Goal: Feedback & Contribution: Contribute content

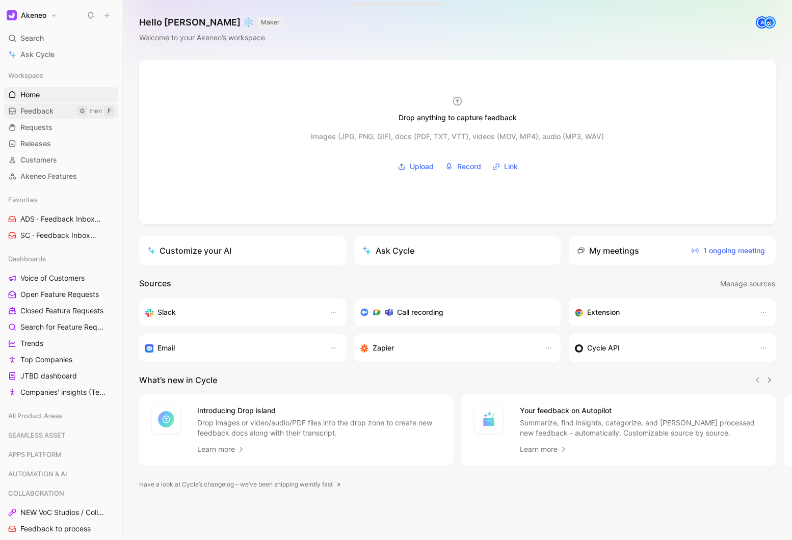
click at [31, 114] on span "Feedback" at bounding box center [36, 111] width 33 height 10
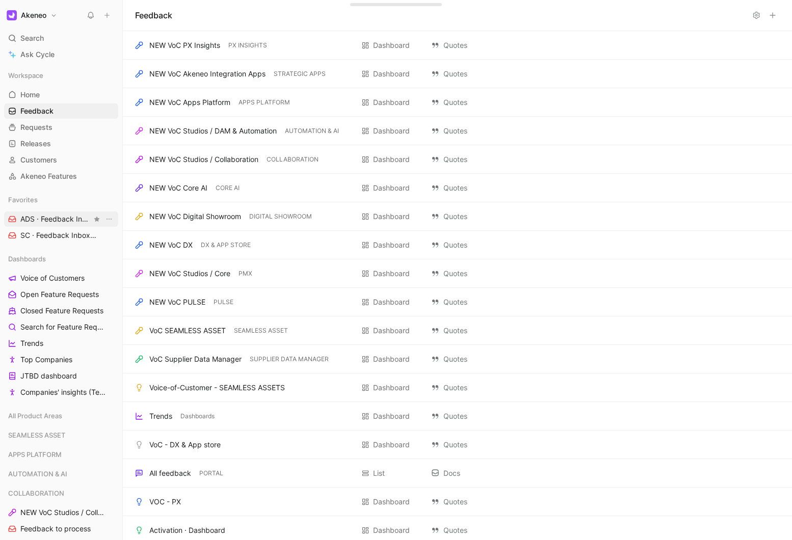
click at [76, 223] on span "ADS · Feedback Inbox DIGITAL SHOWROOM" at bounding box center [55, 219] width 71 height 11
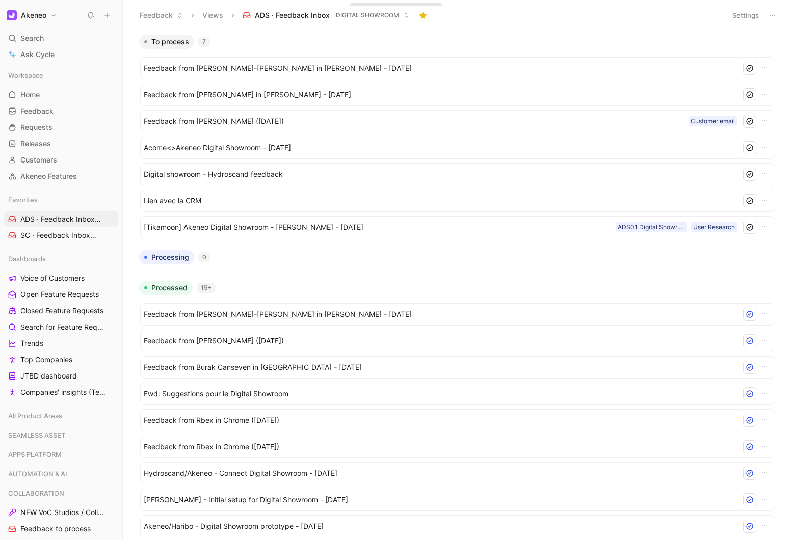
click at [110, 8] on div at bounding box center [99, 15] width 31 height 15
click at [107, 15] on use at bounding box center [107, 15] width 5 height 5
click at [156, 19] on button "New feedback c" at bounding box center [175, 19] width 109 height 17
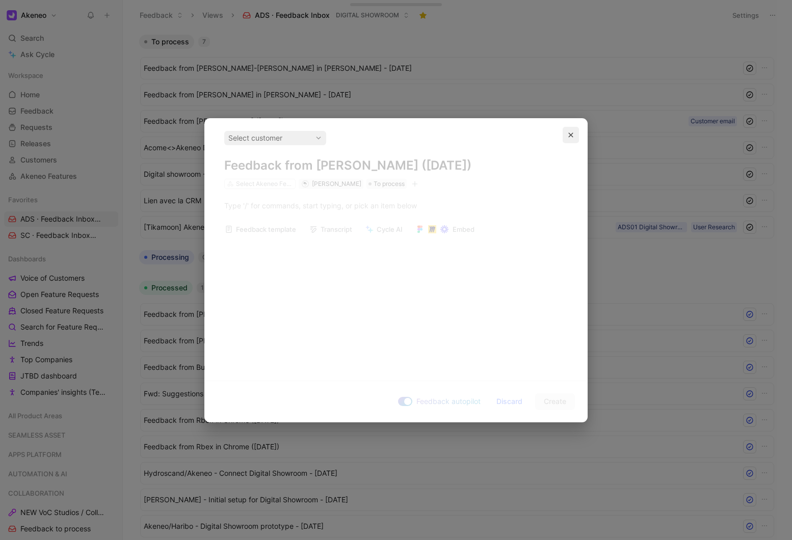
click at [566, 131] on button "button" at bounding box center [571, 135] width 16 height 16
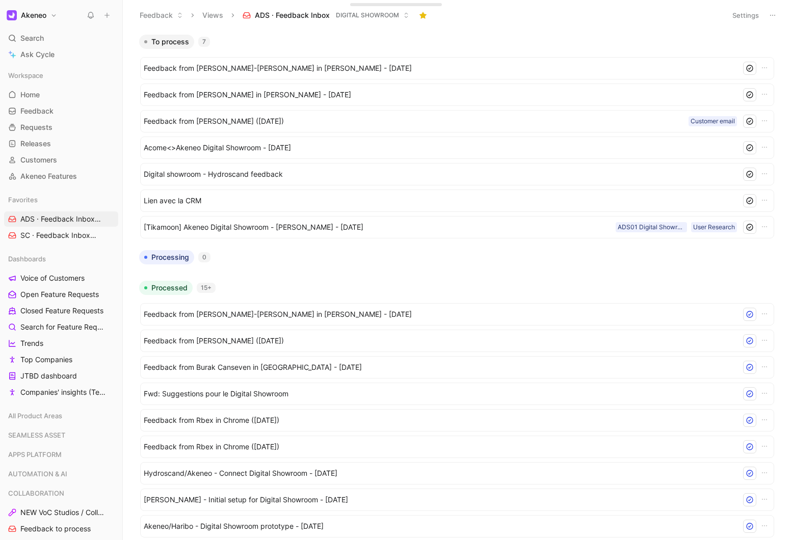
click at [102, 19] on button at bounding box center [107, 15] width 14 height 14
click at [481, 13] on div "Feedback Views ADS · Feedback Inbox DIGITAL SHOWROOM" at bounding box center [427, 15] width 587 height 17
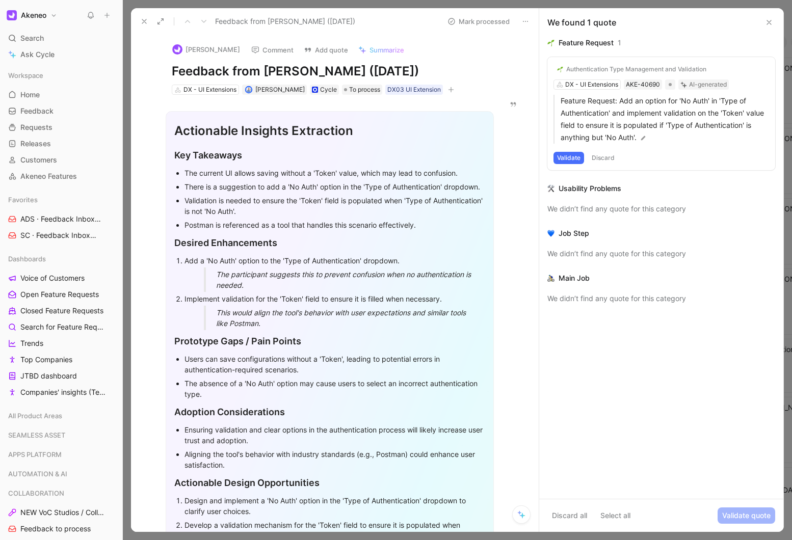
click at [215, 179] on p "The current UI allows saving without a 'Token' value, which may lead to confusi…" at bounding box center [335, 173] width 301 height 14
click at [408, 91] on div "DX03 UI Extension" at bounding box center [414, 90] width 54 height 10
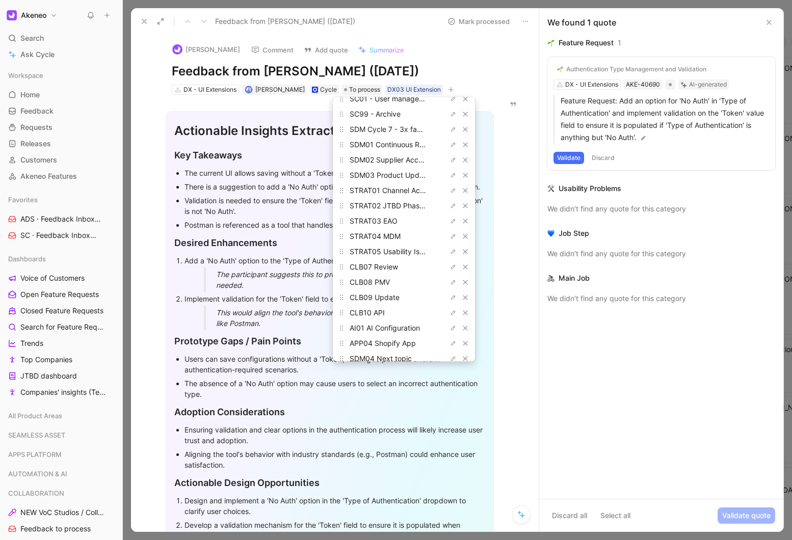
scroll to position [665, 0]
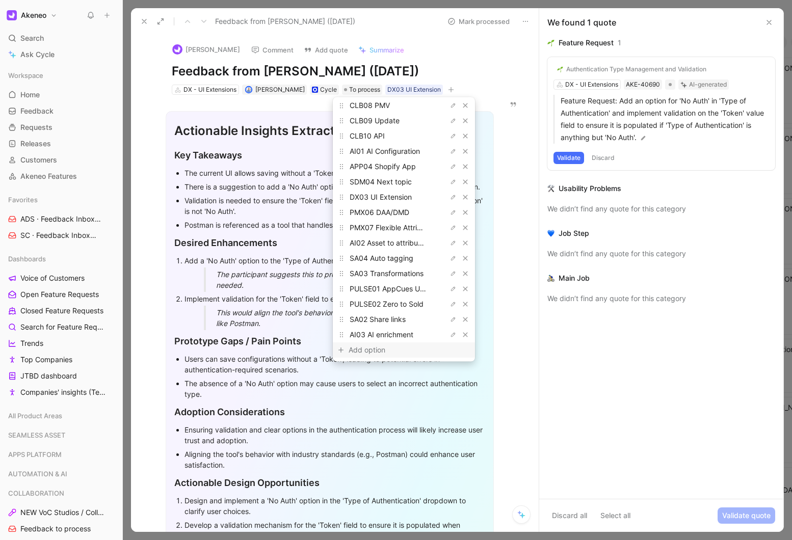
click at [377, 354] on div "Add option" at bounding box center [387, 351] width 76 height 12
type input "DX09 UI Extension"
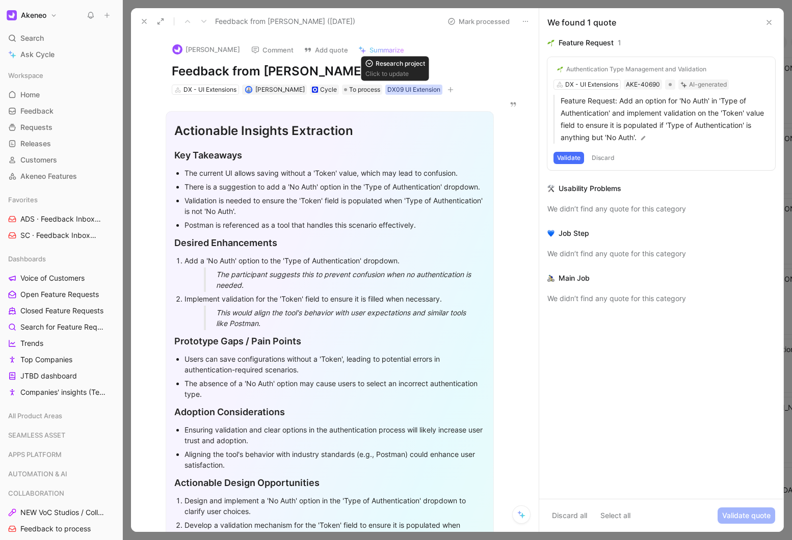
click at [396, 92] on div "DX09 UI Extension" at bounding box center [413, 90] width 53 height 10
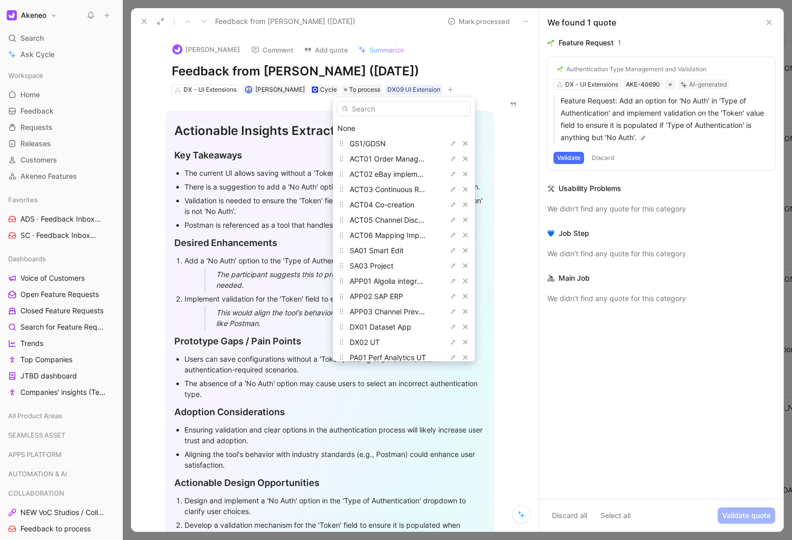
click at [373, 110] on input "text" at bounding box center [404, 108] width 134 height 15
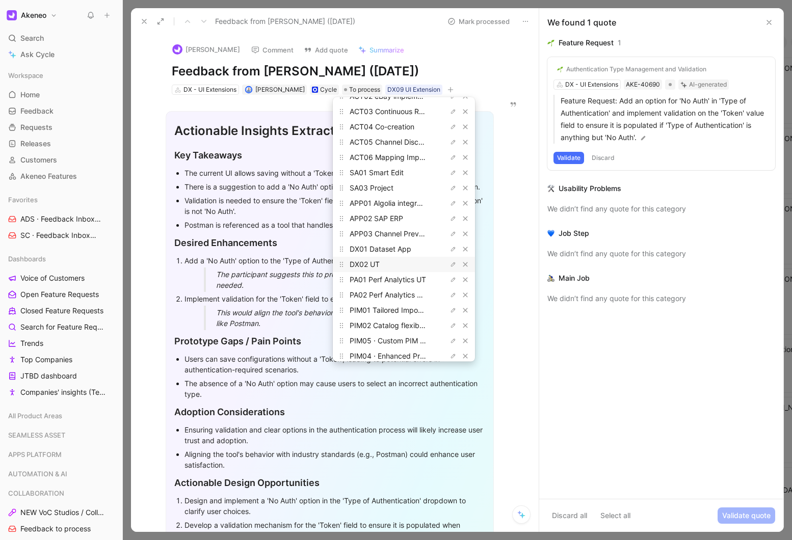
scroll to position [0, 0]
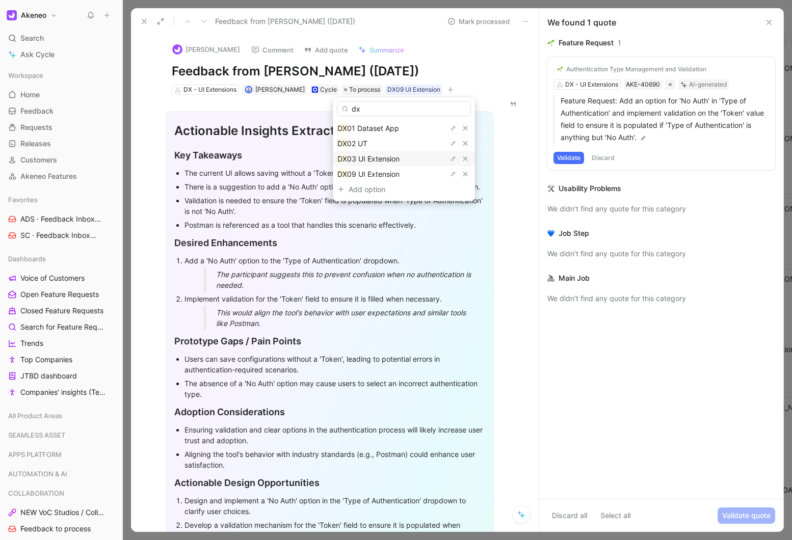
type input "dx"
click at [364, 160] on span "03 UI Extension" at bounding box center [373, 158] width 52 height 9
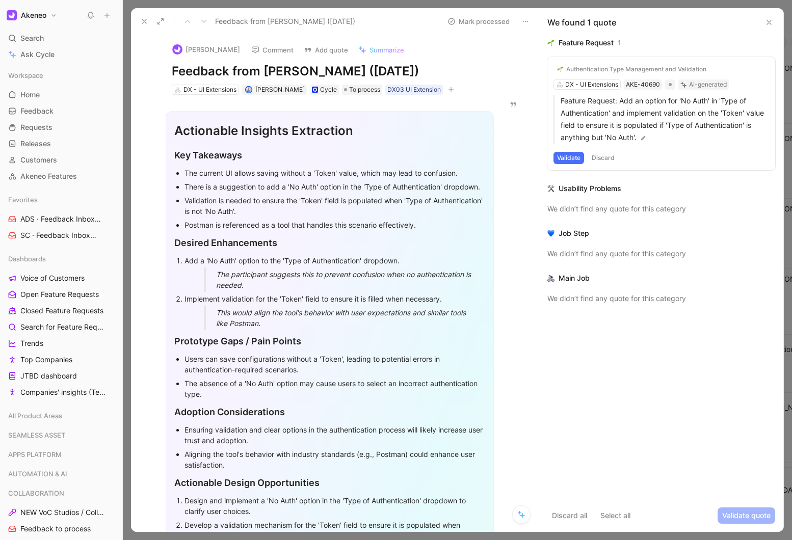
click at [768, 20] on icon at bounding box center [769, 22] width 8 height 8
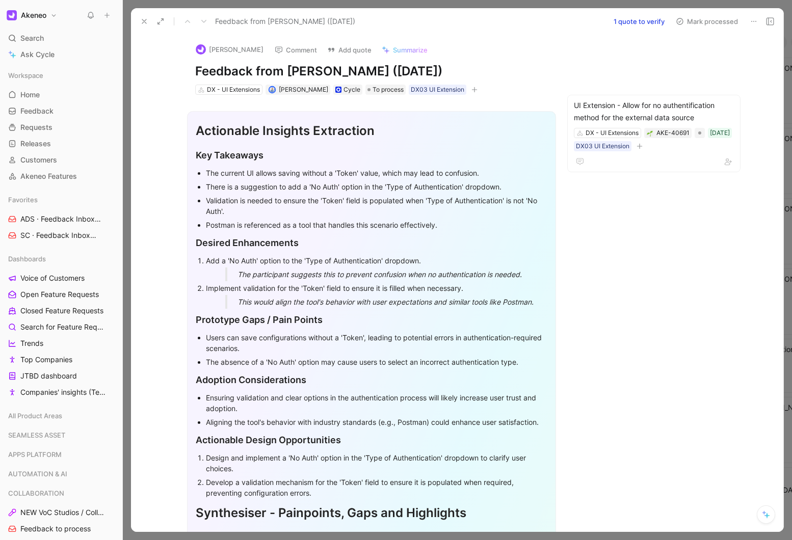
click at [143, 23] on icon at bounding box center [144, 21] width 8 height 8
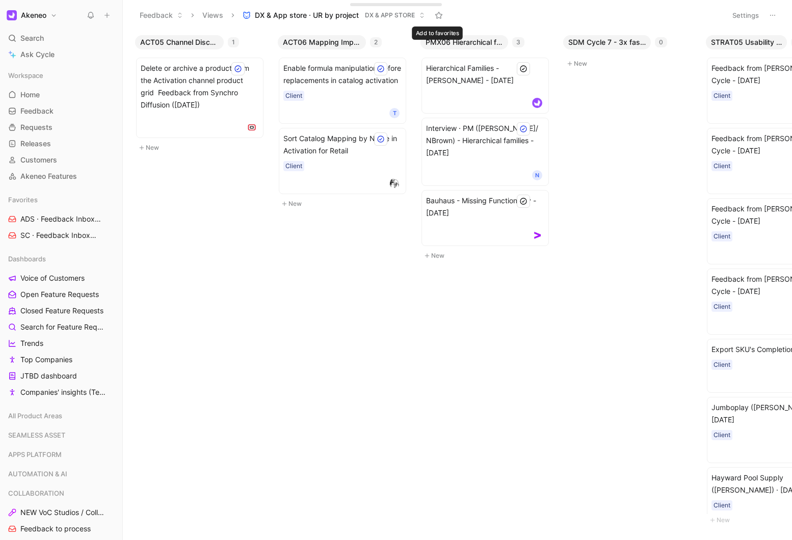
click at [439, 19] on icon at bounding box center [439, 15] width 8 height 8
